Goal: Find specific page/section: Find specific page/section

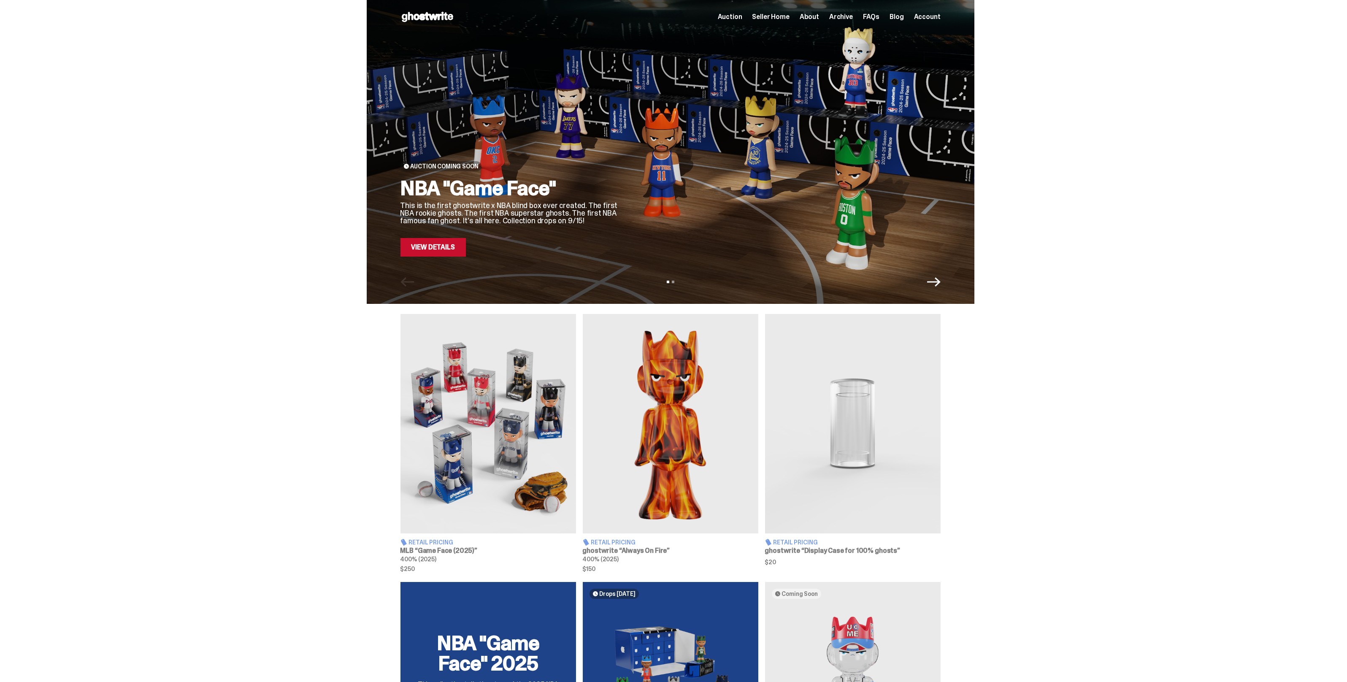
click at [774, 22] on div "Auction Seller Home About Archive FAQs Blog Account" at bounding box center [829, 17] width 223 height 10
click at [774, 19] on span "Seller Home" at bounding box center [771, 17] width 37 height 7
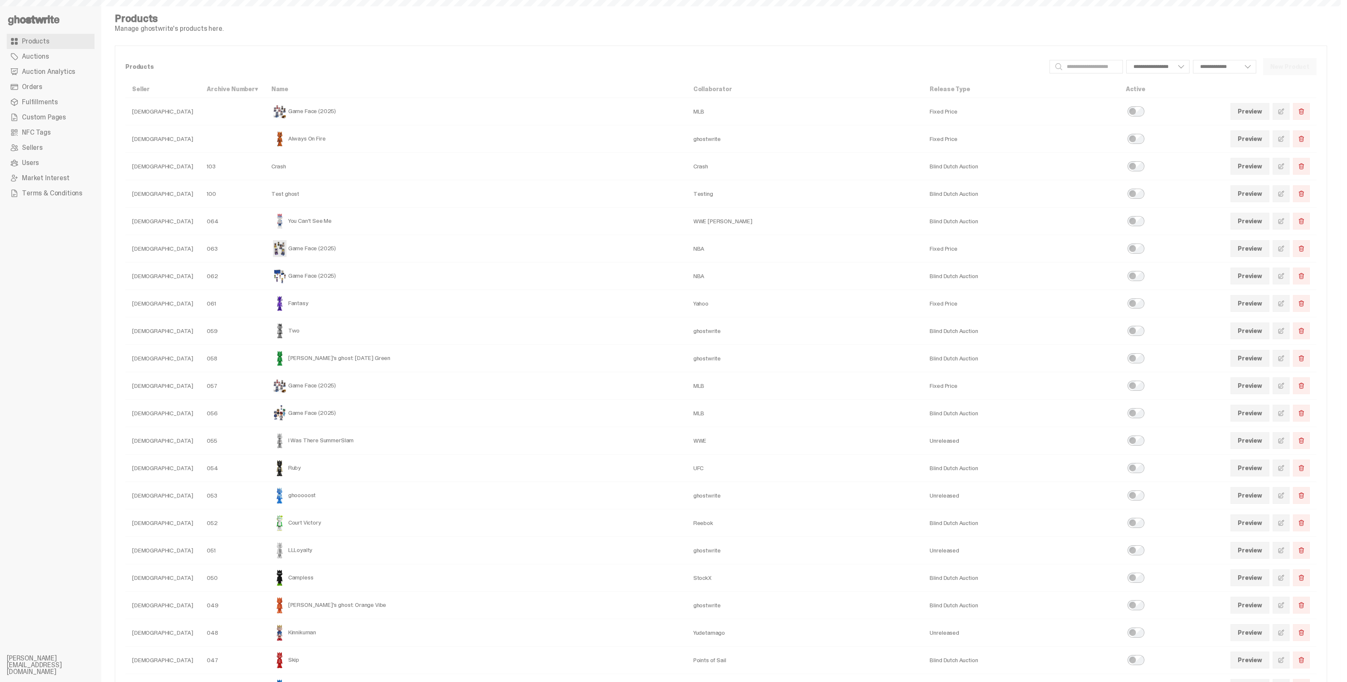
select select
click at [1087, 65] on input "Search" at bounding box center [1086, 67] width 73 height 14
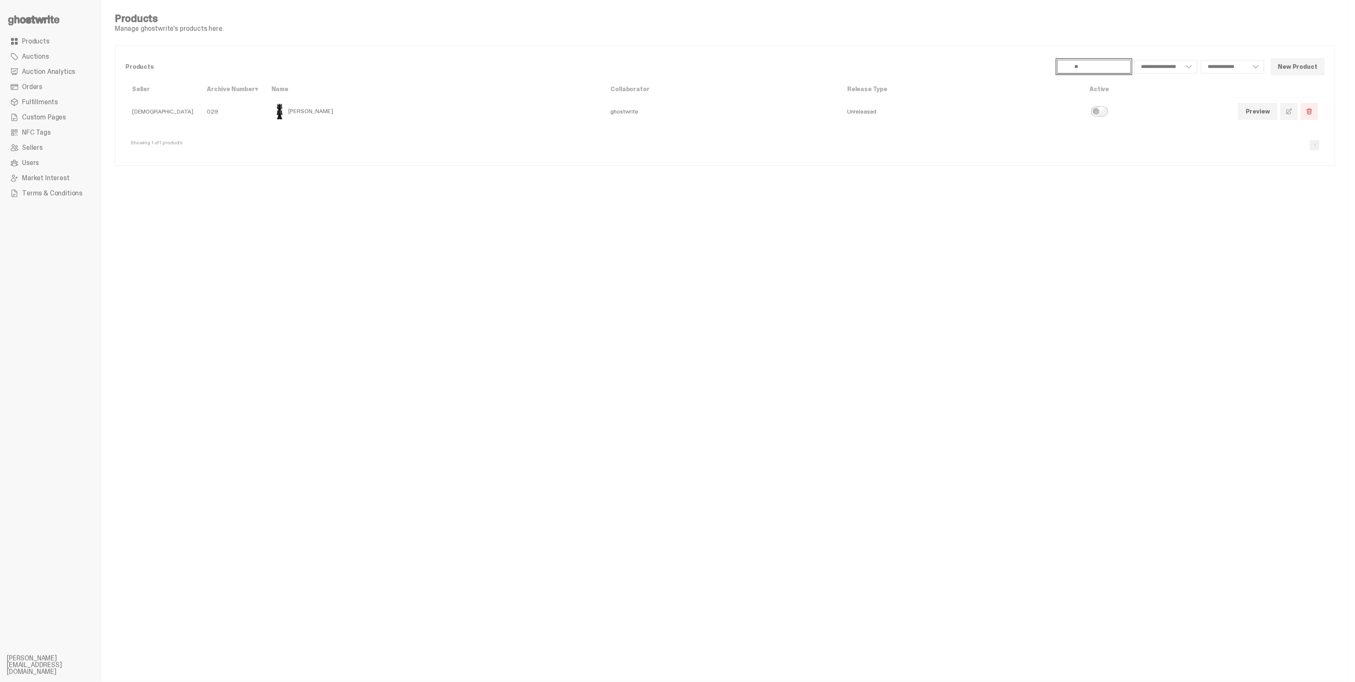
type input "*"
